Goal: Information Seeking & Learning: Learn about a topic

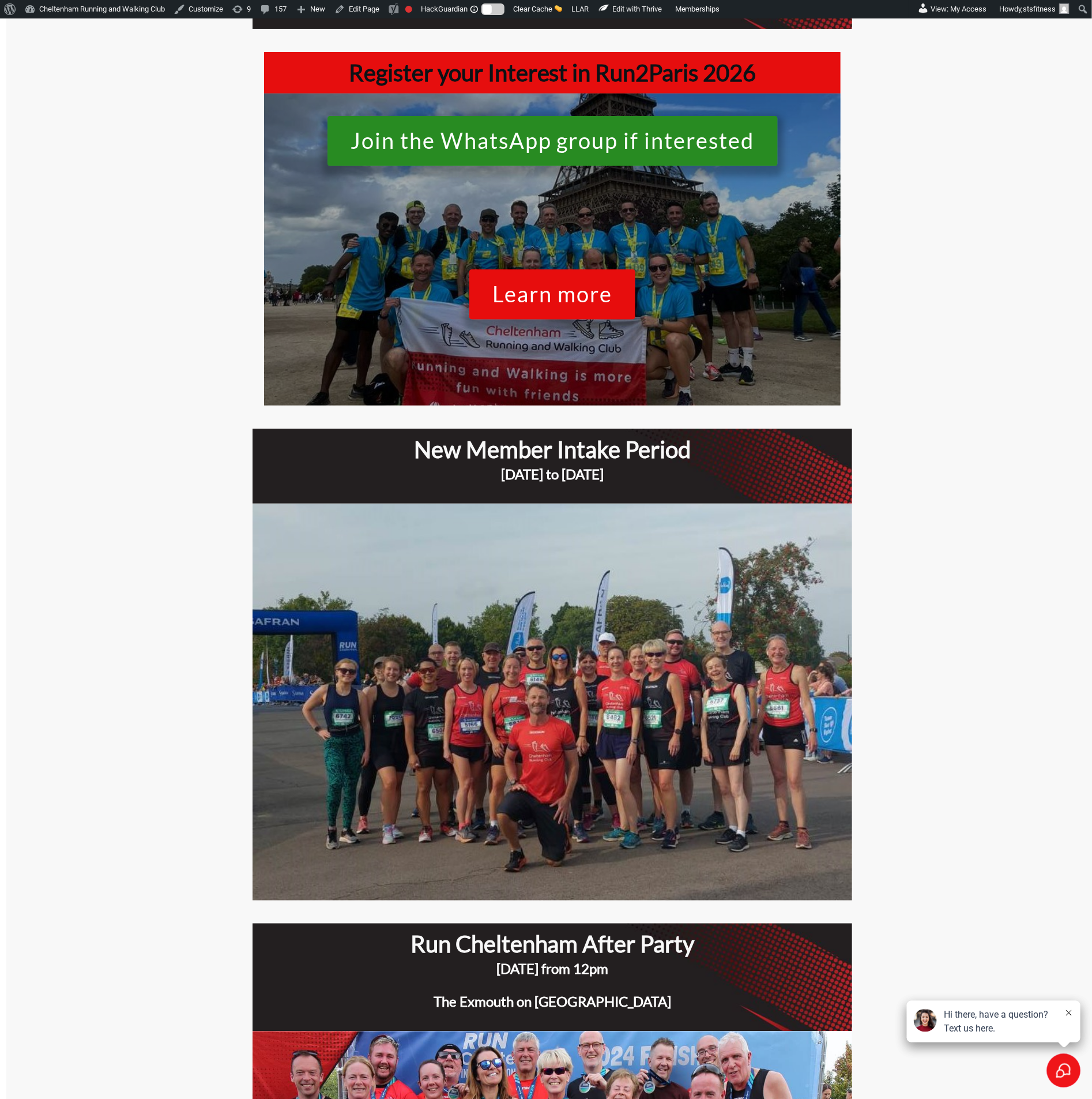
scroll to position [173, 0]
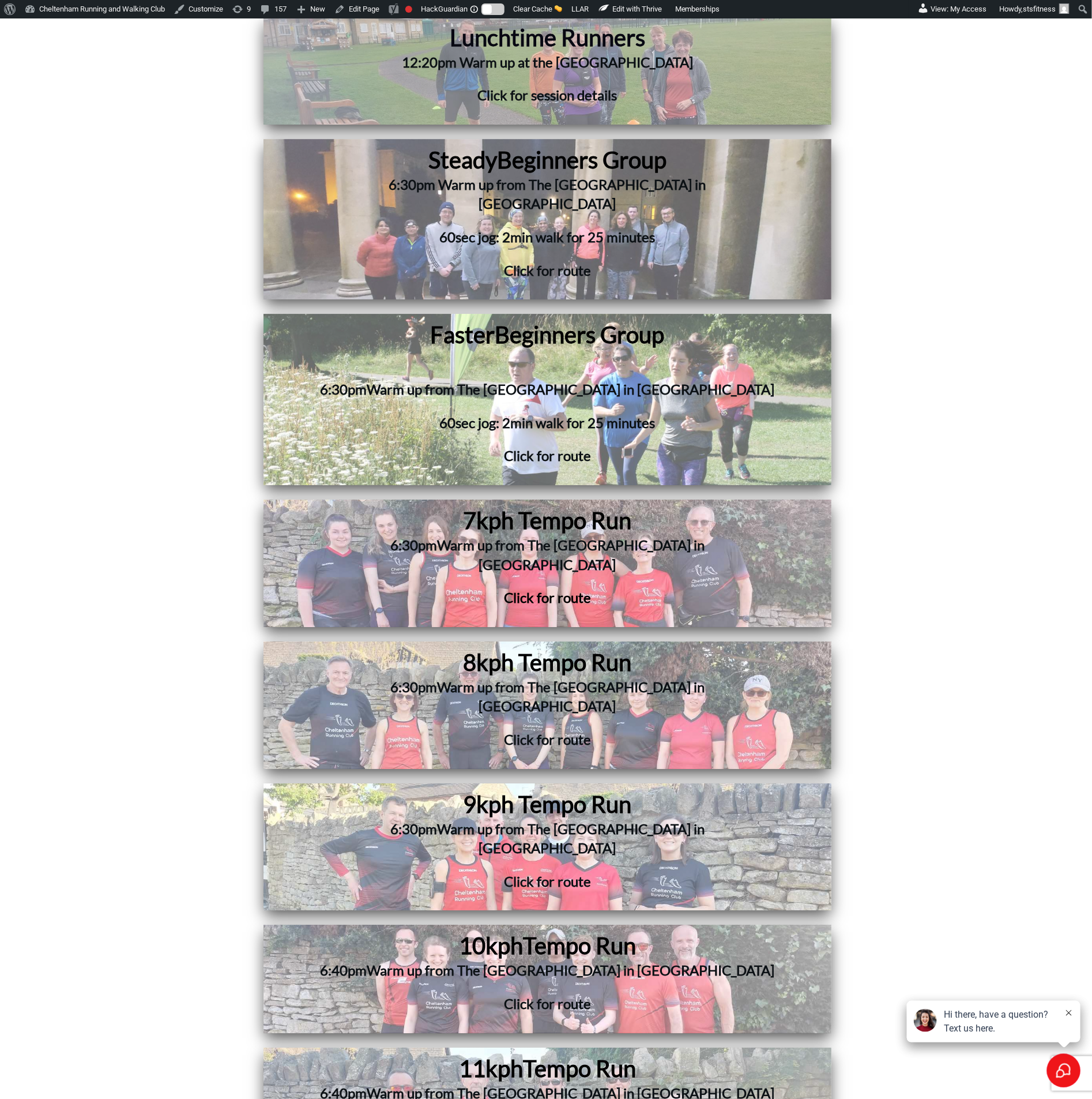
scroll to position [3633, 0]
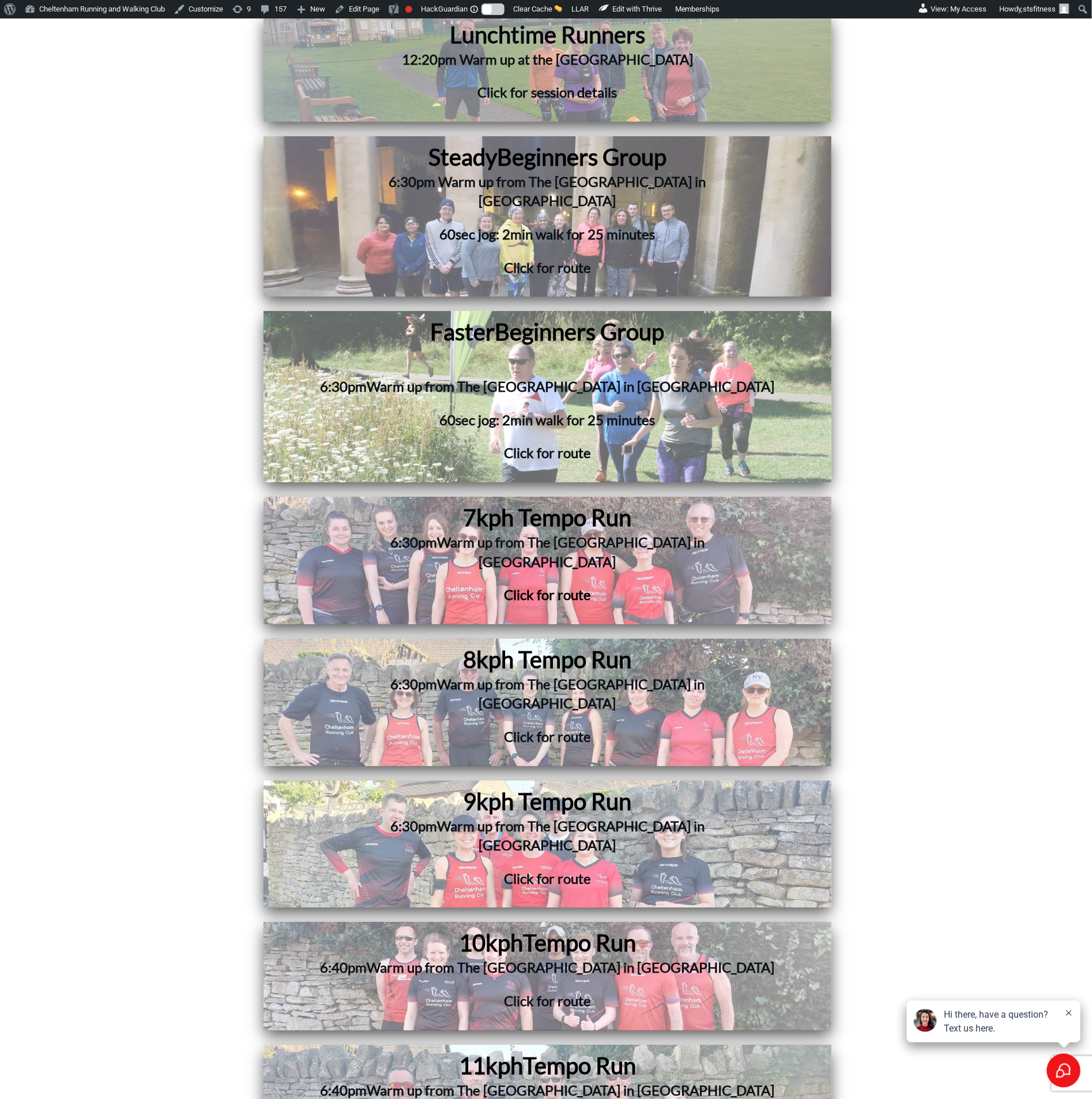
click at [285, 251] on div "Steady Beginners Group 6:30pm Warm up from The Royal Oak in Prestbury 60sec jog…" at bounding box center [547, 217] width 557 height 149
click at [345, 411] on h3 "60sec jog: 2min walk for 25 minutes" at bounding box center [548, 427] width 470 height 34
click at [322, 532] on h3 "6:30pm Warm up from The Royal Oak in Prestbury" at bounding box center [548, 558] width 452 height 53
click at [305, 644] on div "8kph Tempo Run 6:30pm Warm up from The Royal Oak in Prestbury Click for route" at bounding box center [547, 702] width 557 height 116
click at [353, 816] on h3 "6:30pm Warm up from The Royal Oak in Prestbury" at bounding box center [547, 842] width 447 height 53
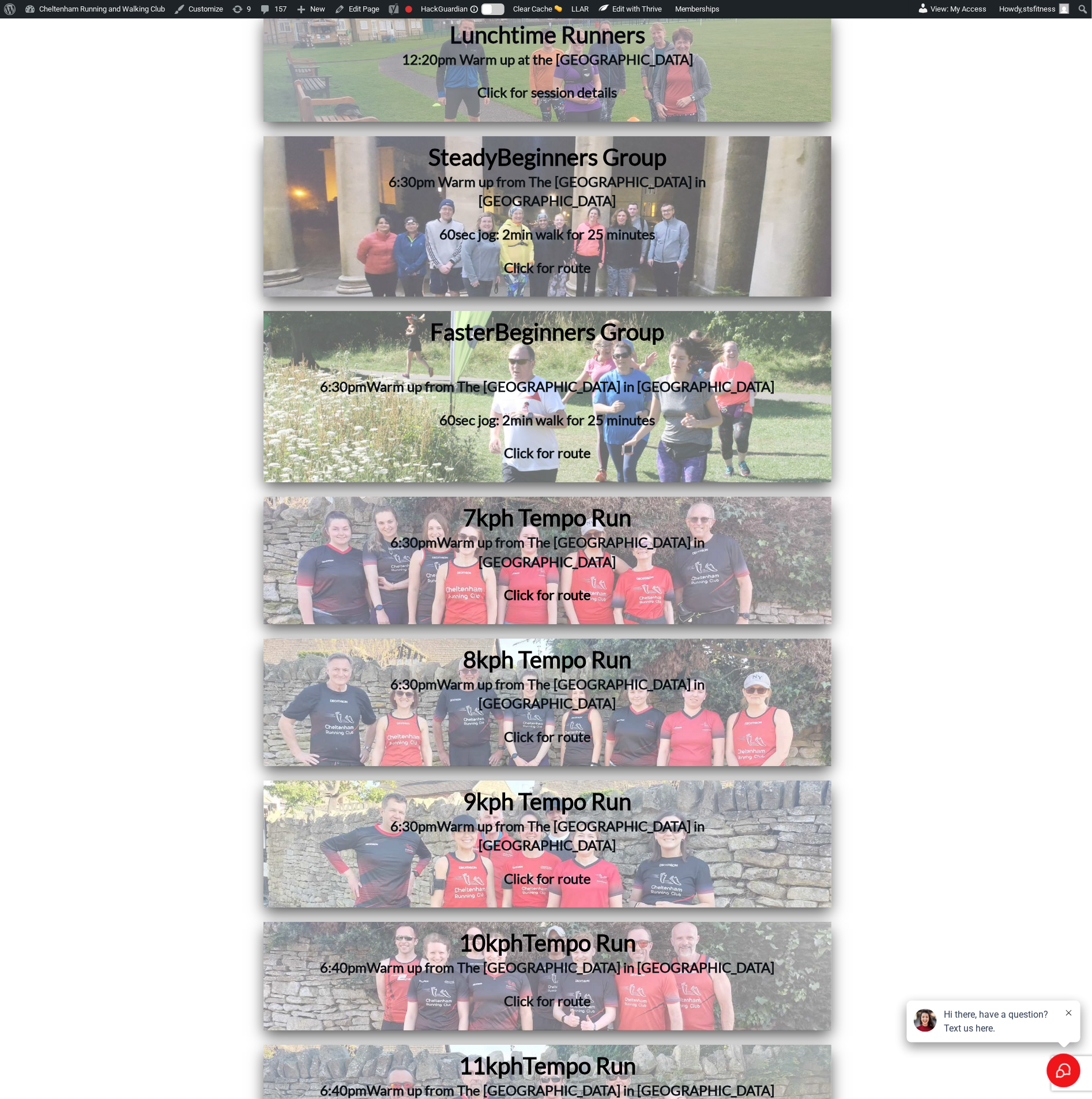
click at [300, 927] on div "10kph Tempo Run 6:40pm Warm up from The Royal Oak in Prestbury Click for route" at bounding box center [547, 975] width 557 height 96
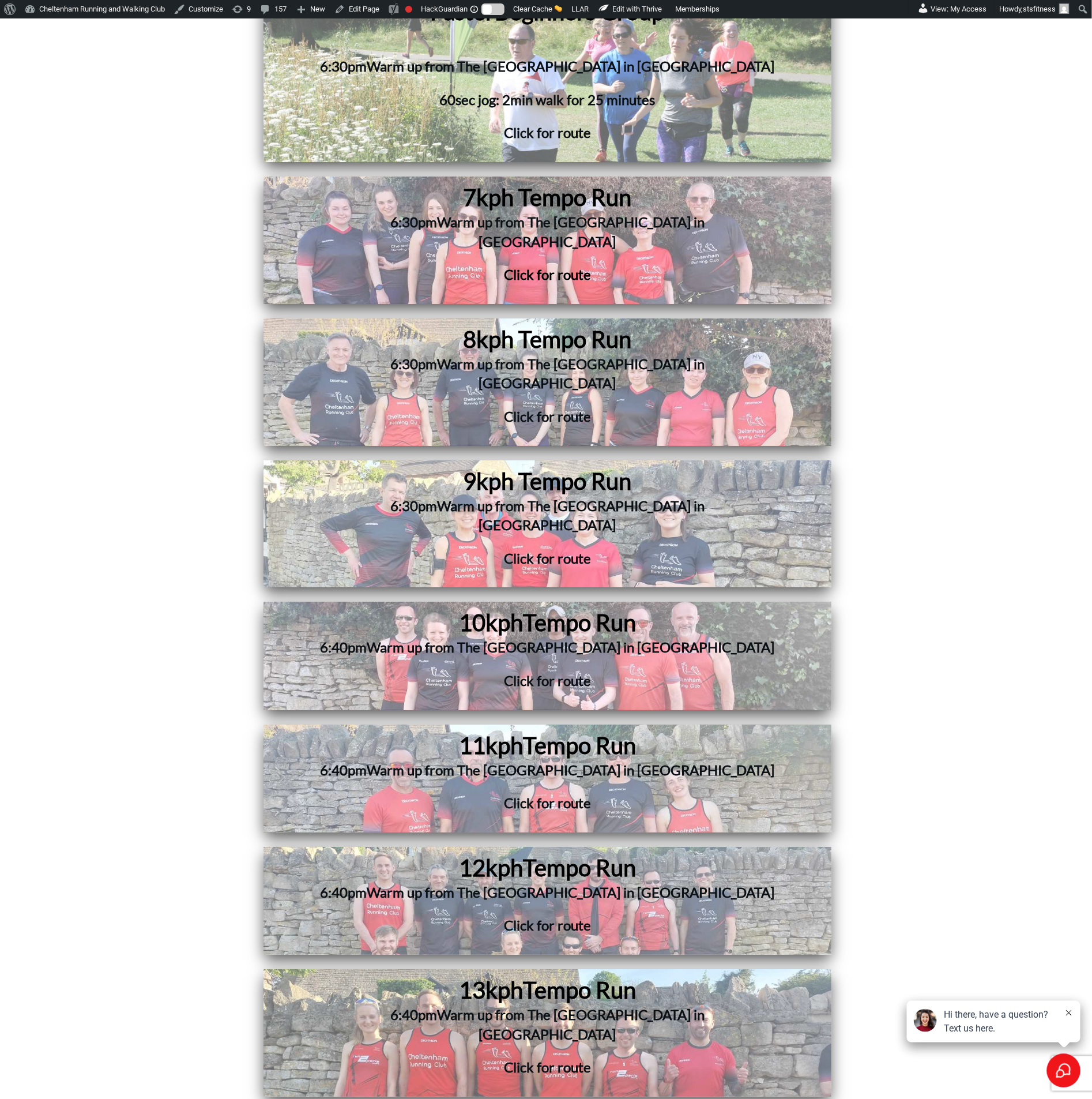
scroll to position [4066, 0]
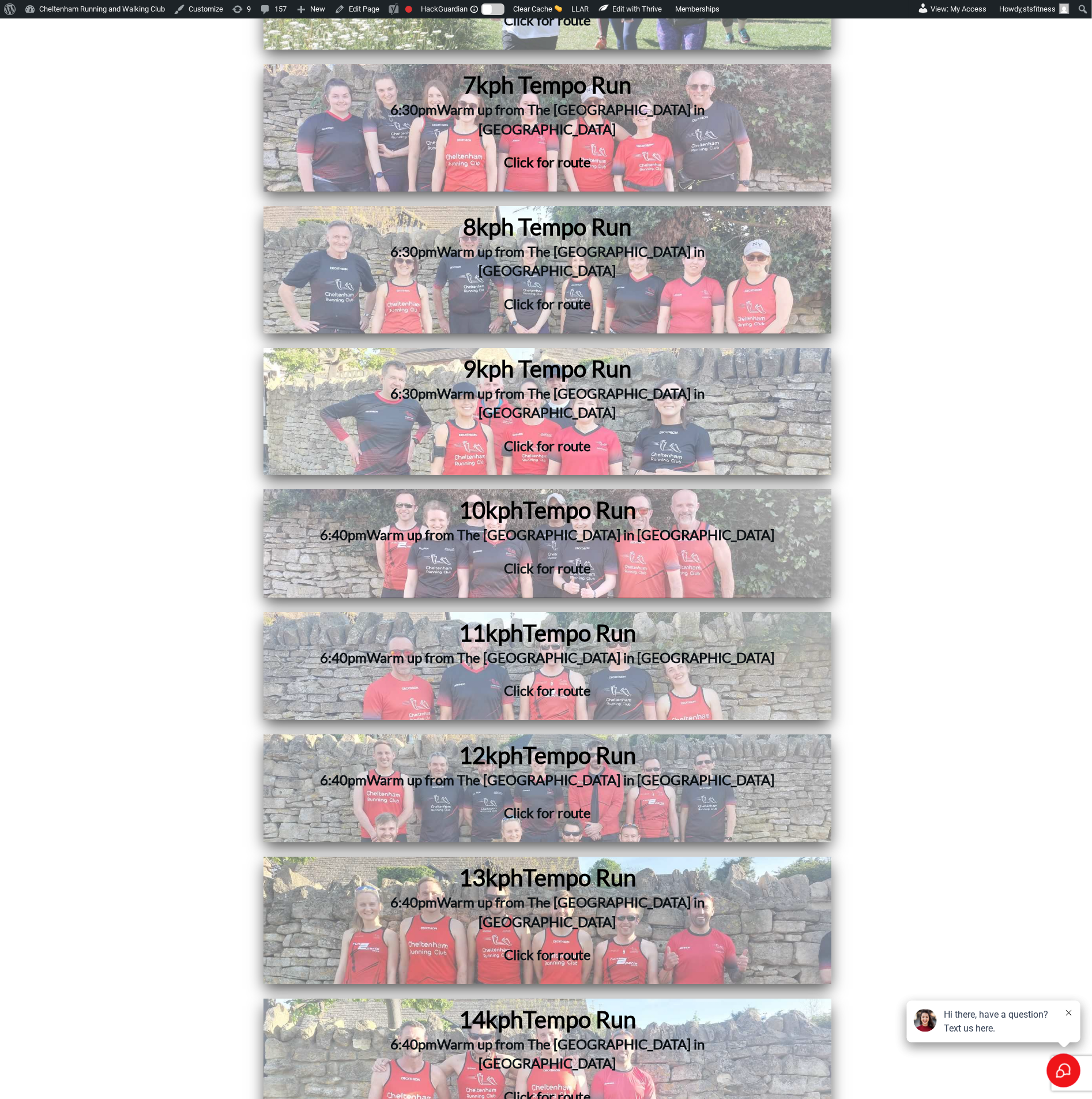
click at [421, 617] on h1 "11kph Tempo Run" at bounding box center [547, 632] width 460 height 30
click at [367, 771] on span "6:40pm" at bounding box center [344, 779] width 47 height 17
click at [522, 863] on span "13kph" at bounding box center [491, 877] width 64 height 28
click at [536, 1005] on span "Tempo Run" at bounding box center [580, 1019] width 113 height 28
